Goal: Find specific page/section: Find specific page/section

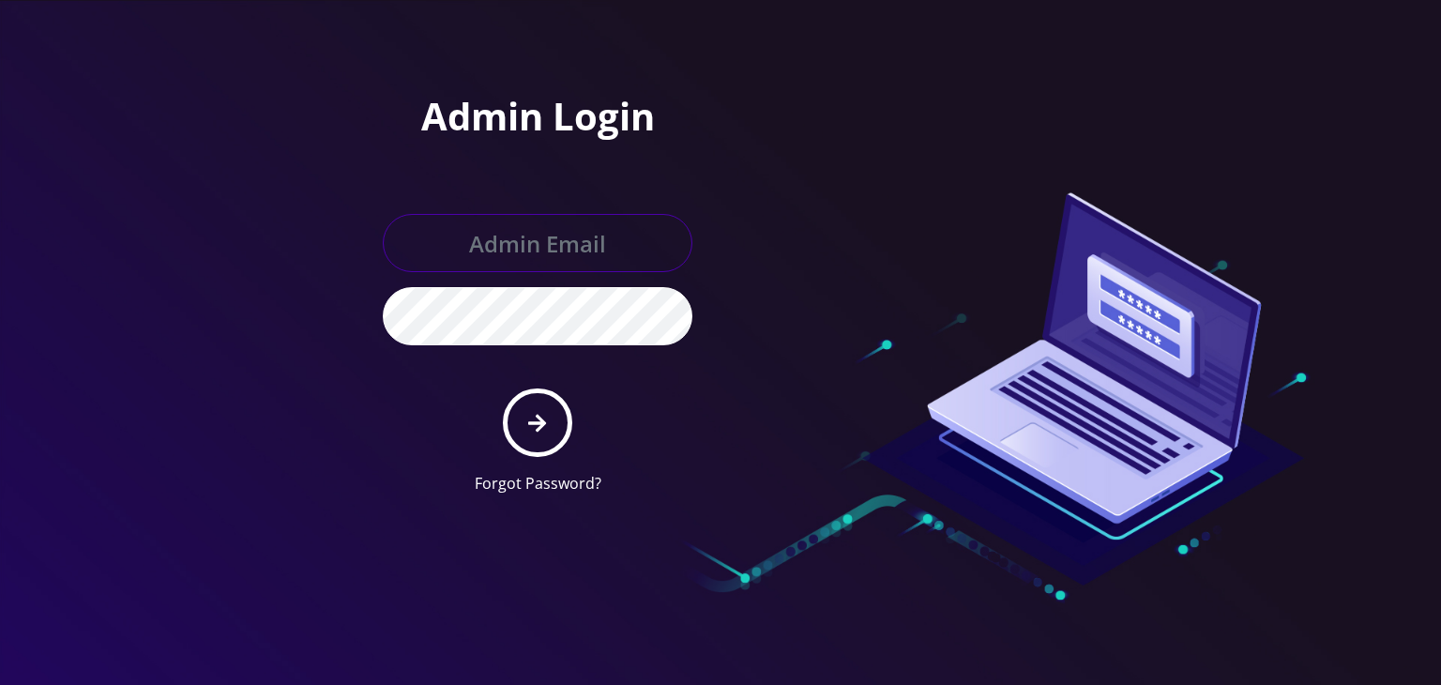
type input "[PERSON_NAME][EMAIL_ADDRESS][DOMAIN_NAME]"
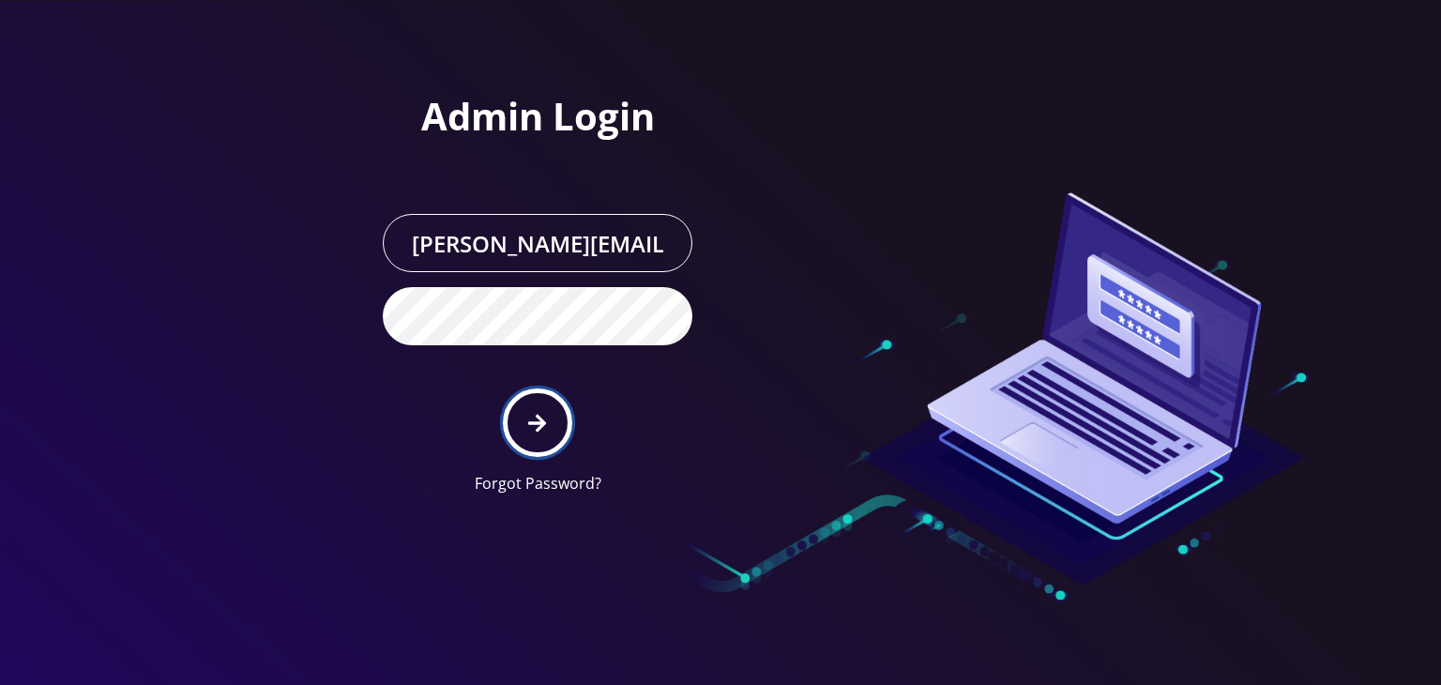
click at [533, 418] on icon "submit" at bounding box center [537, 423] width 18 height 21
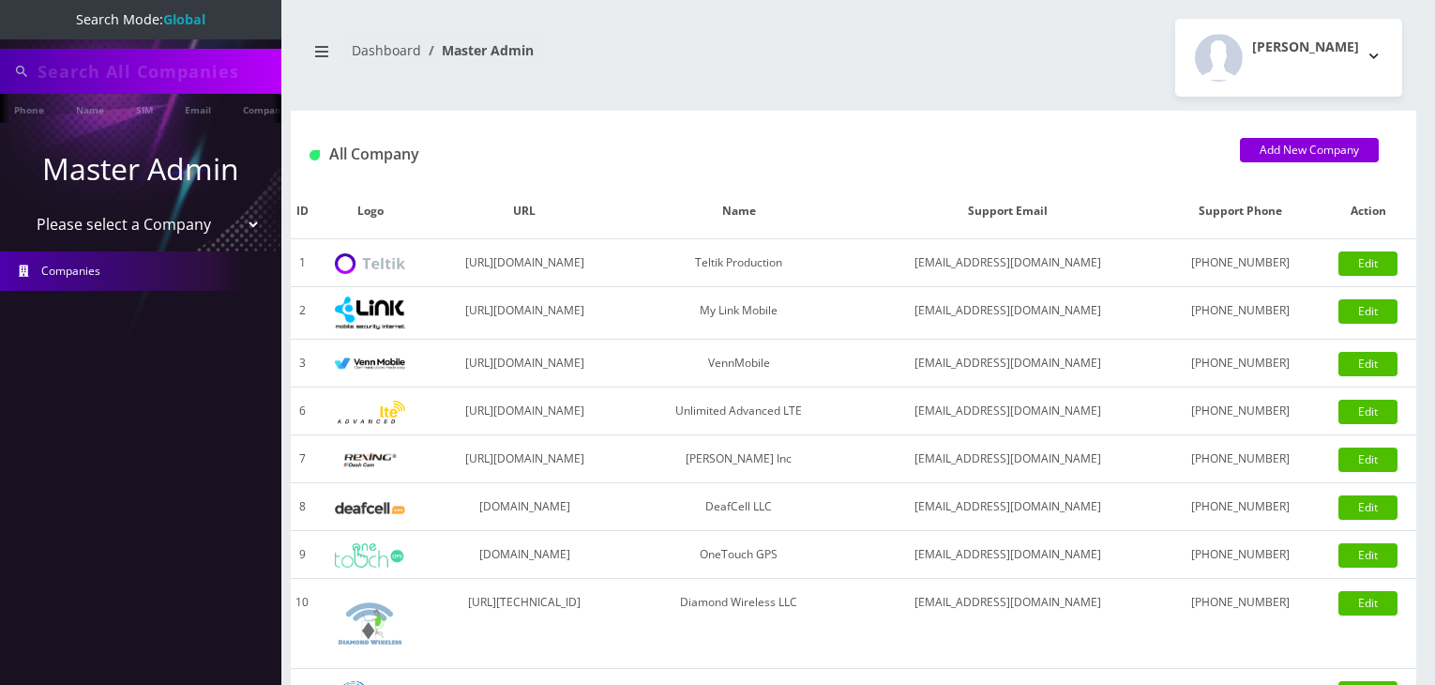
type input "komail"
click at [200, 221] on select "Please select a Company Teltik Production My Link Mobile VennMobile Unlimited A…" at bounding box center [141, 226] width 239 height 36
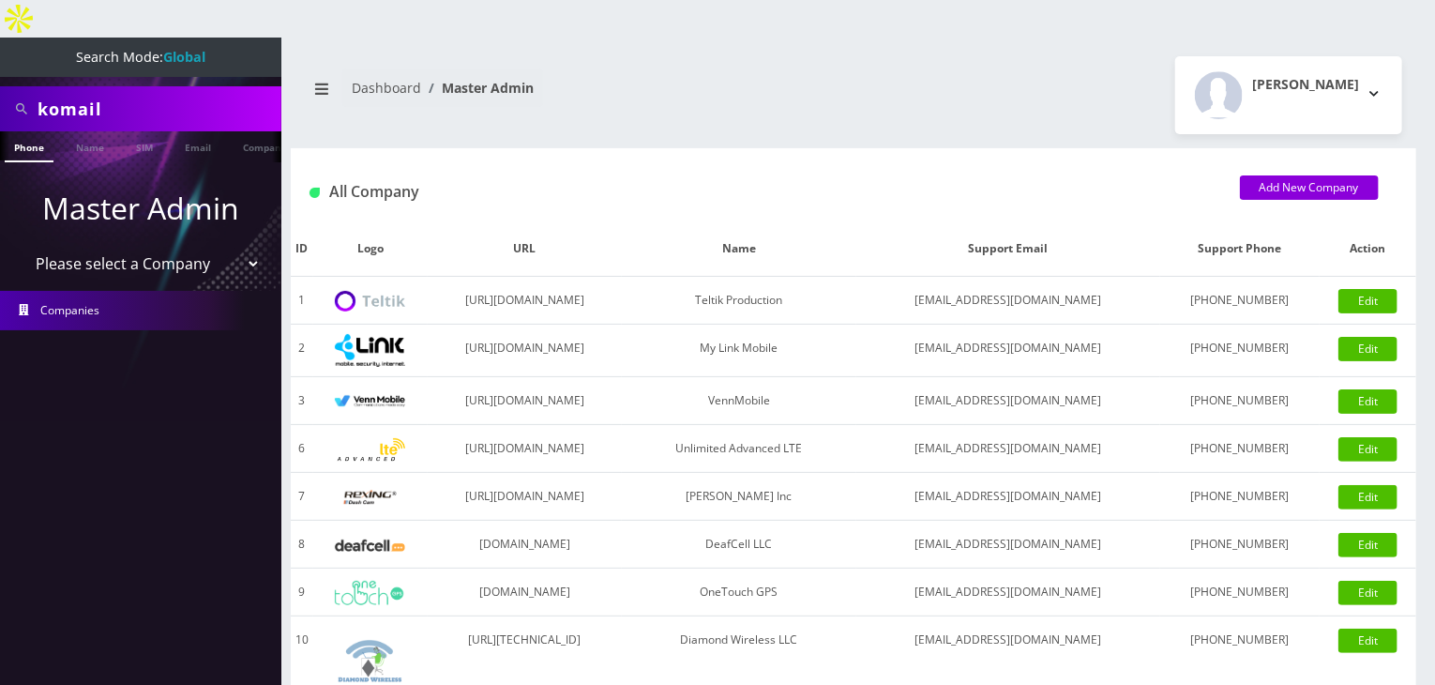
select select "13"
click at [22, 246] on select "Please select a Company Teltik Production My Link Mobile VennMobile Unlimited A…" at bounding box center [141, 264] width 239 height 36
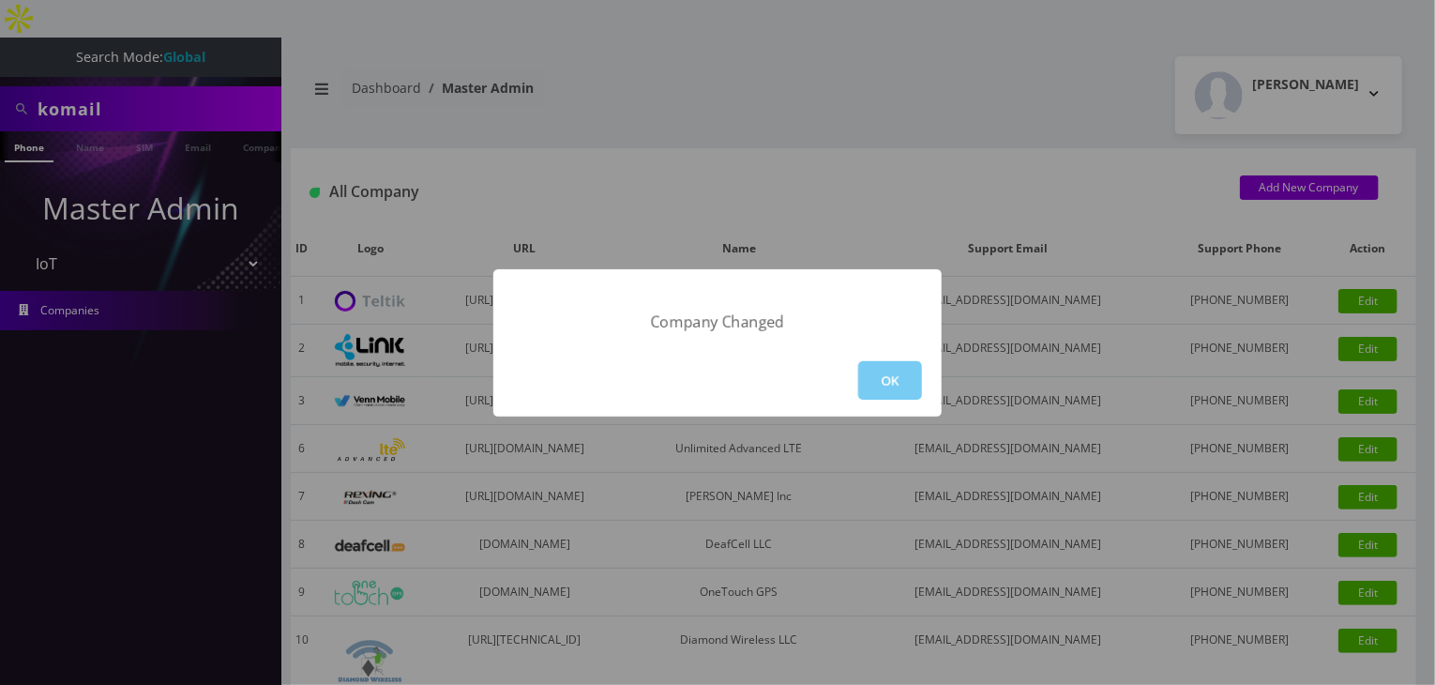
click at [901, 366] on button "OK" at bounding box center [890, 380] width 64 height 38
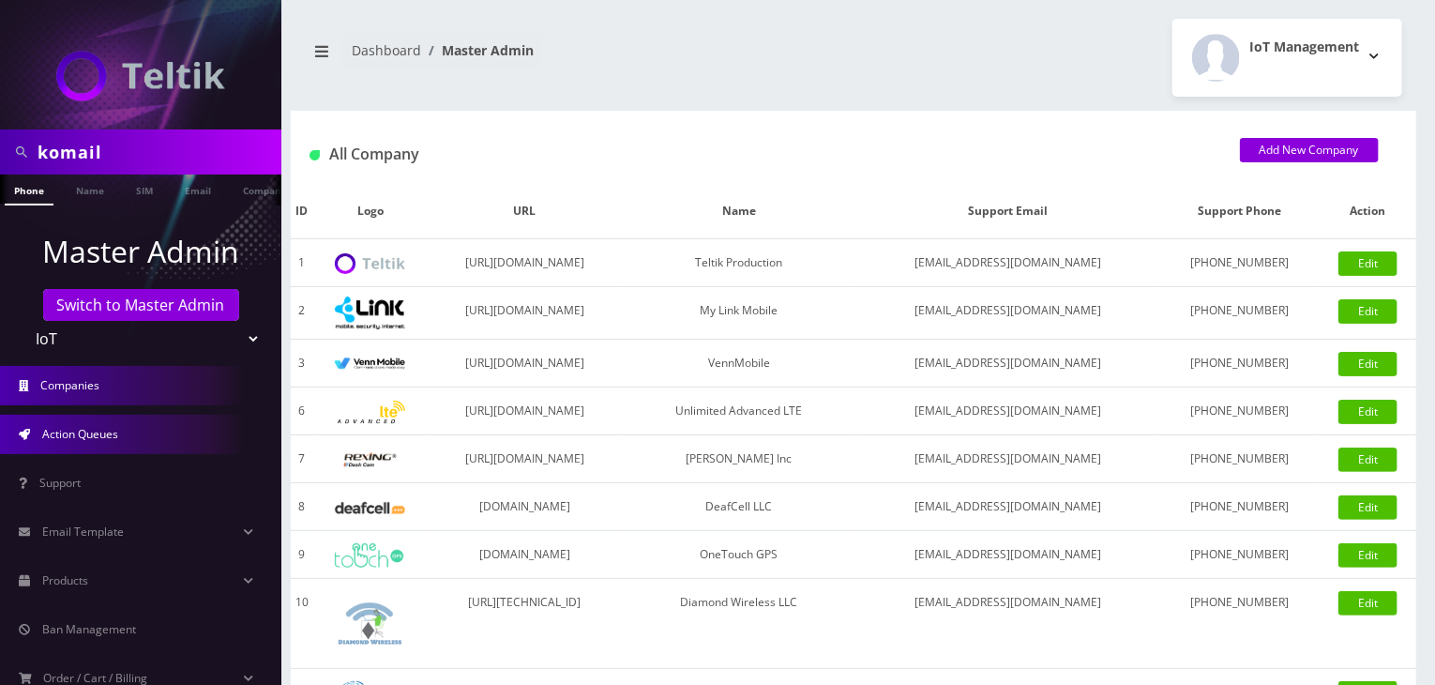
click at [112, 452] on link "Action Queues" at bounding box center [140, 434] width 281 height 39
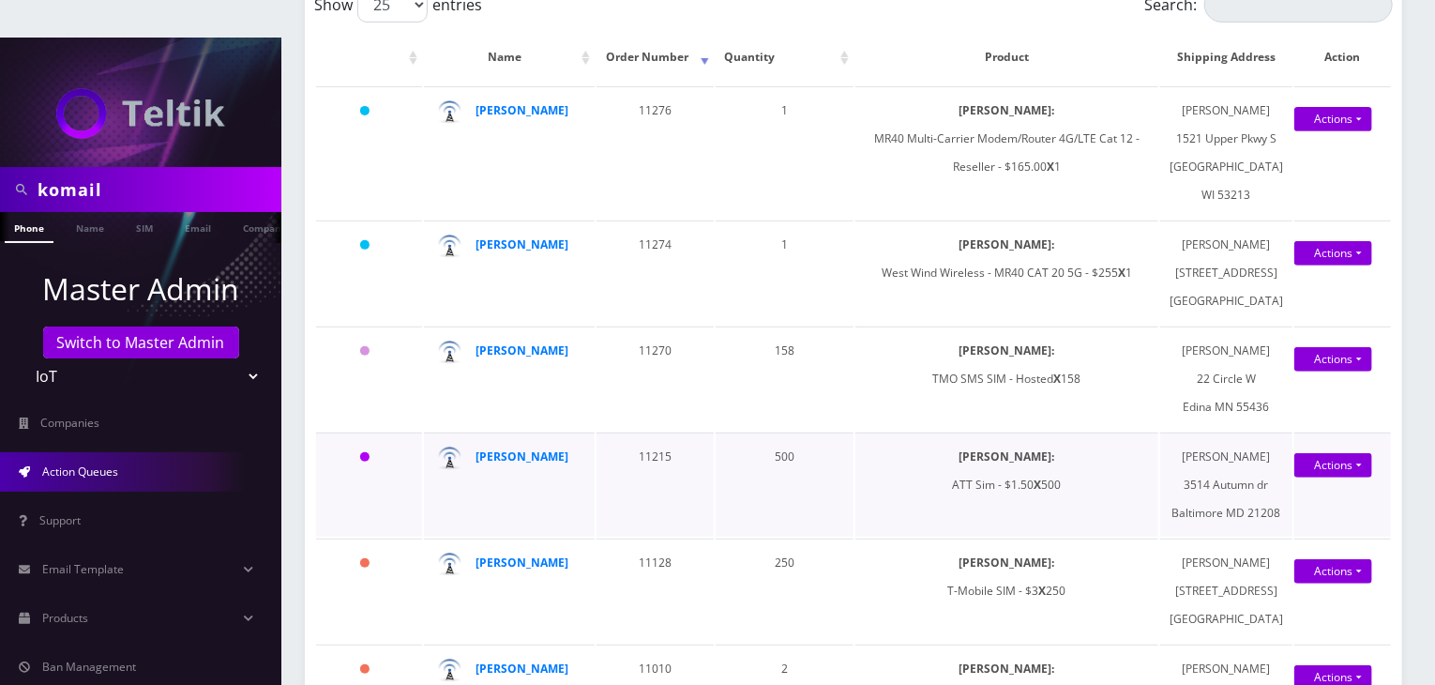
scroll to position [281, 0]
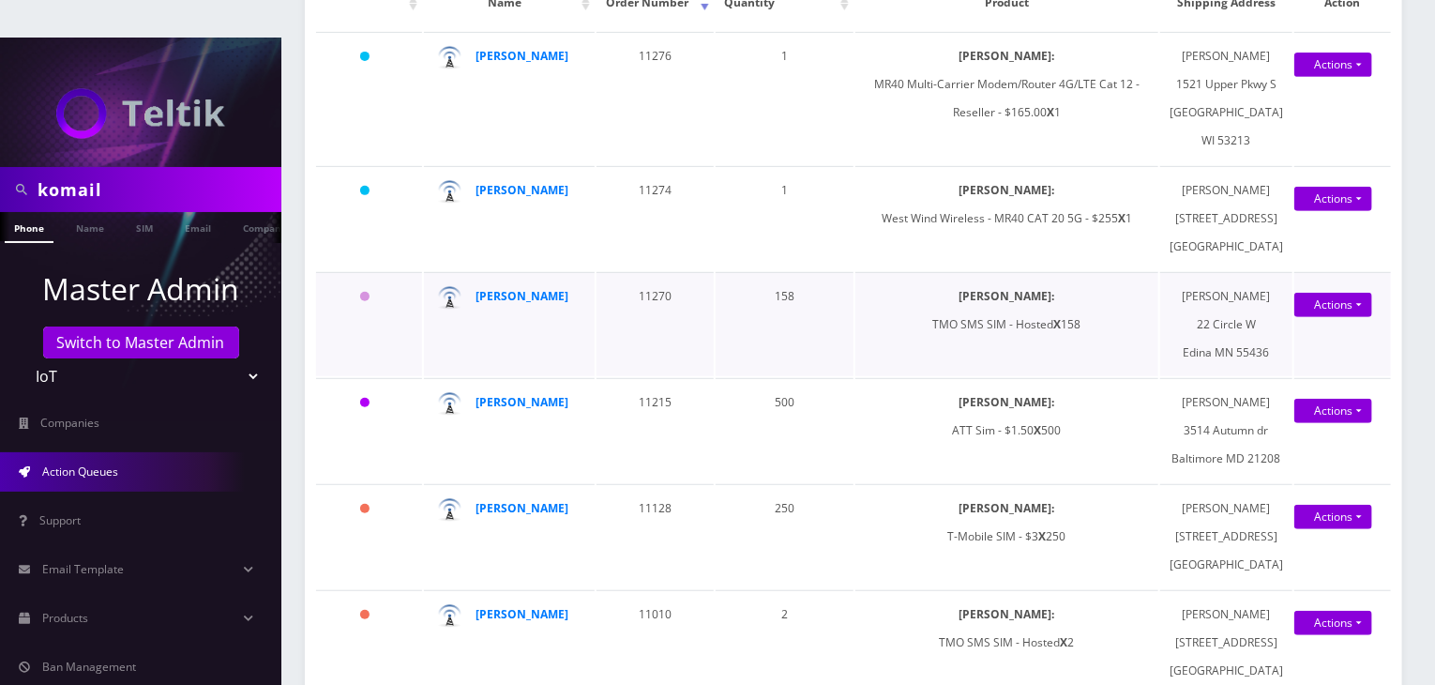
scroll to position [281, 0]
